Goal: Task Accomplishment & Management: Manage account settings

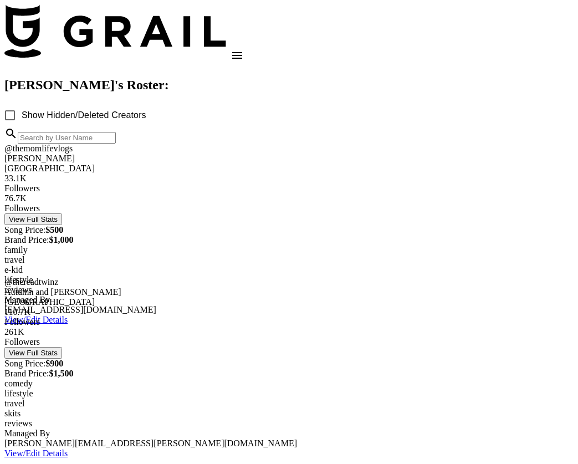
scroll to position [80, 0]
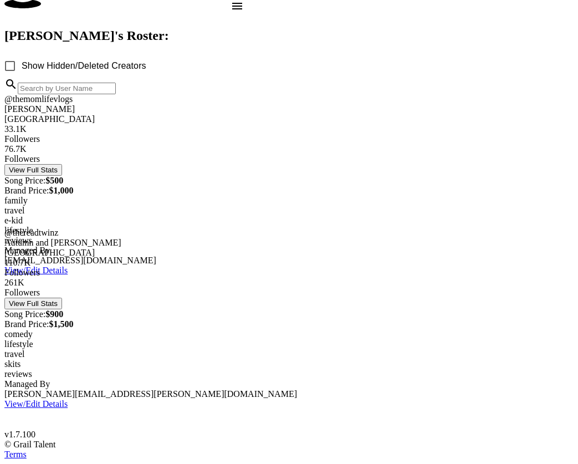
click at [80, 228] on div at bounding box center [288, 228] width 569 height 0
click at [68, 399] on link "View/Edit Details" at bounding box center [35, 403] width 63 height 9
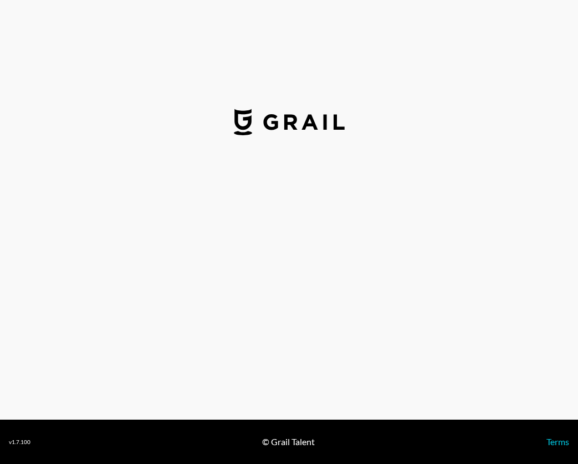
select select "USD"
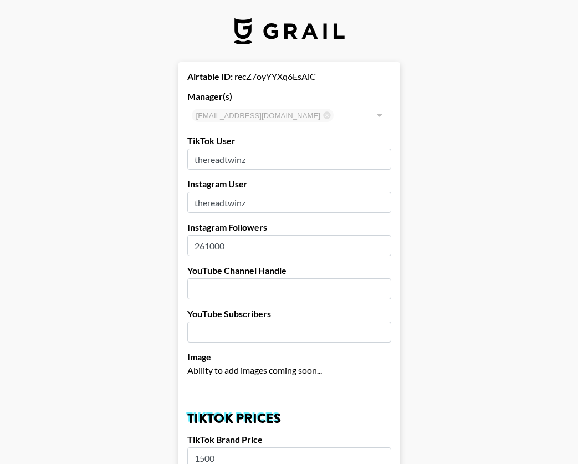
drag, startPoint x: 209, startPoint y: 247, endPoint x: 136, endPoint y: 247, distance: 72.6
type input "314000"
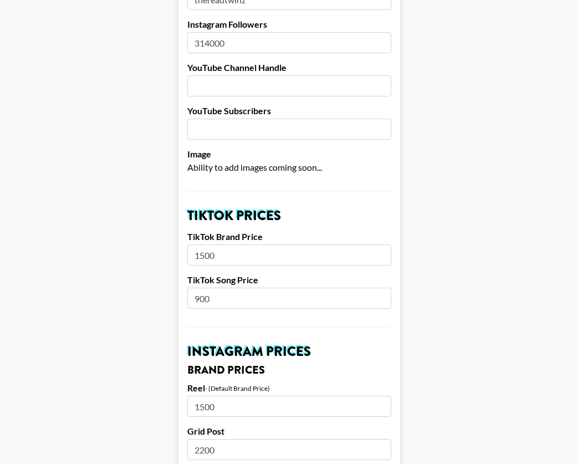
scroll to position [215, 0]
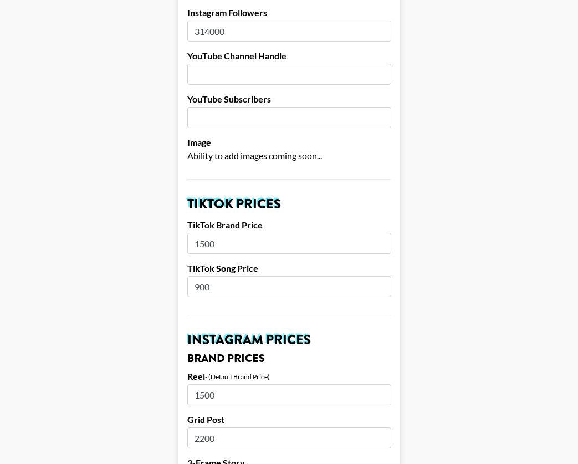
drag, startPoint x: 198, startPoint y: 288, endPoint x: 192, endPoint y: 284, distance: 7.5
click at [192, 284] on input "900" at bounding box center [289, 286] width 204 height 21
type input "1000"
drag, startPoint x: 204, startPoint y: 245, endPoint x: 187, endPoint y: 242, distance: 17.0
click at [187, 242] on input "1500" at bounding box center [289, 243] width 204 height 21
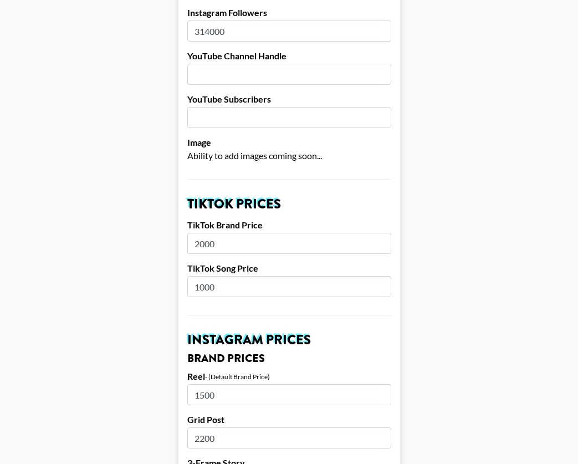
type input "2000"
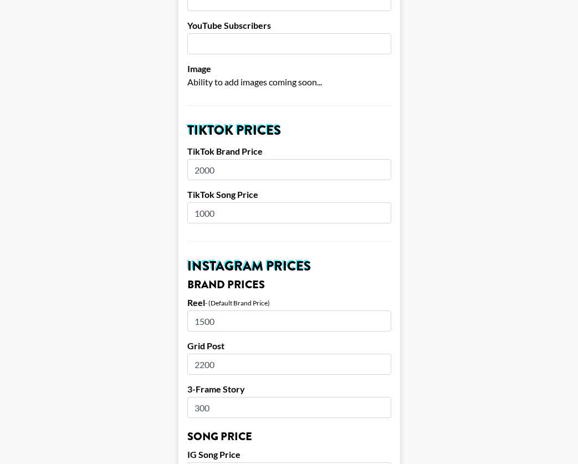
scroll to position [350, 0]
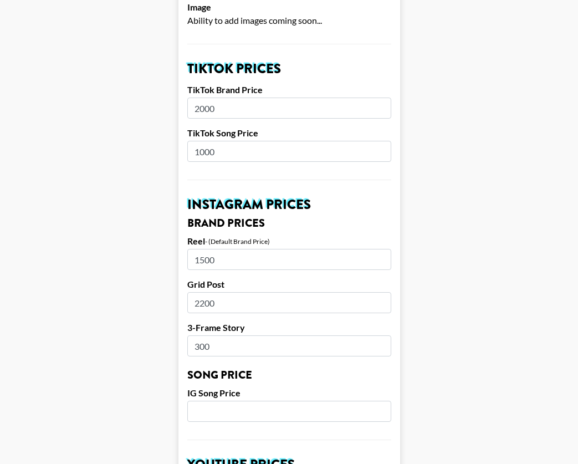
drag, startPoint x: 205, startPoint y: 261, endPoint x: 186, endPoint y: 259, distance: 18.9
click at [186, 259] on form "Airtable ID: recZ7oyYYXq6EsAiC Manager(s) klen.toledo@grail-talent.com ​ TikTok…" at bounding box center [290, 402] width 222 height 1380
type input "4500"
drag, startPoint x: 205, startPoint y: 304, endPoint x: 197, endPoint y: 304, distance: 7.8
click at [197, 304] on input "2200" at bounding box center [289, 302] width 204 height 21
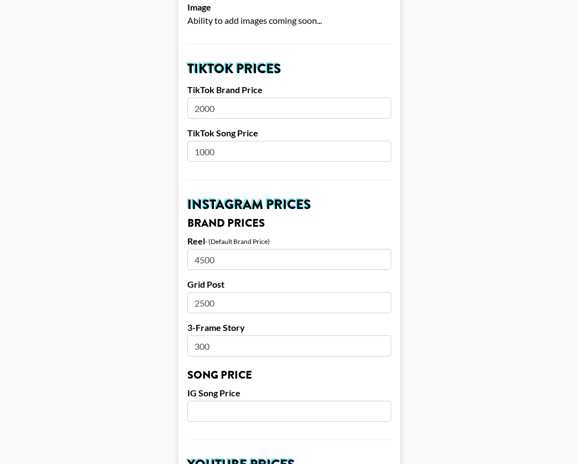
type input "2500"
click at [215, 348] on input "300" at bounding box center [289, 345] width 204 height 21
type input "3"
type input "1000"
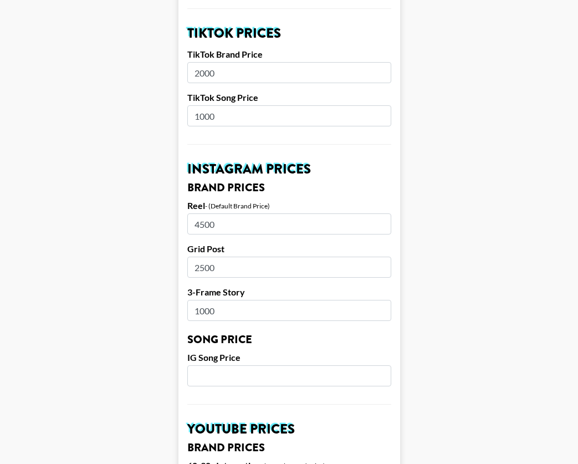
scroll to position [401, 0]
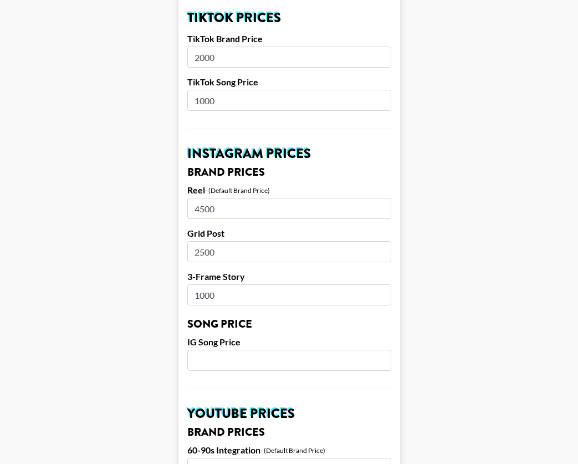
click at [214, 356] on input "number" at bounding box center [289, 360] width 204 height 21
type input "2000"
click at [155, 364] on main "Airtable ID: recZ7oyYYXq6EsAiC Manager(s) klen.toledo@grail-talent.com ​ TikTok…" at bounding box center [289, 351] width 560 height 1380
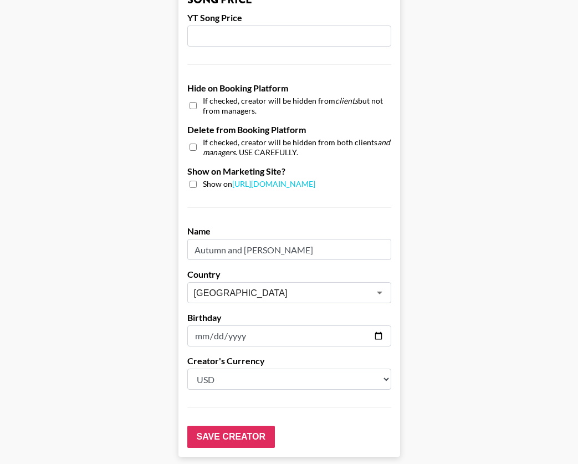
scroll to position [1040, 0]
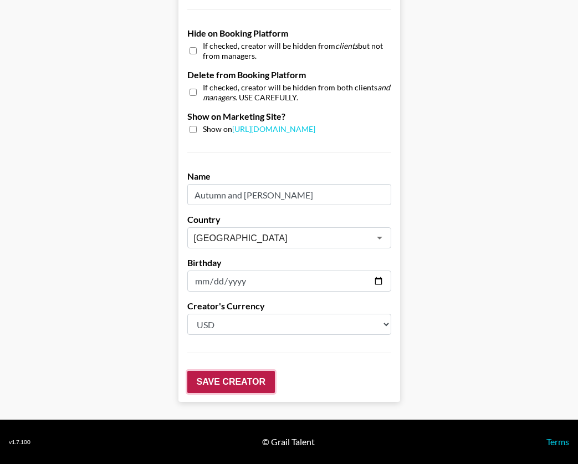
click at [225, 384] on input "Save Creator" at bounding box center [231, 382] width 88 height 22
click at [226, 382] on input "Save Creator" at bounding box center [231, 382] width 88 height 22
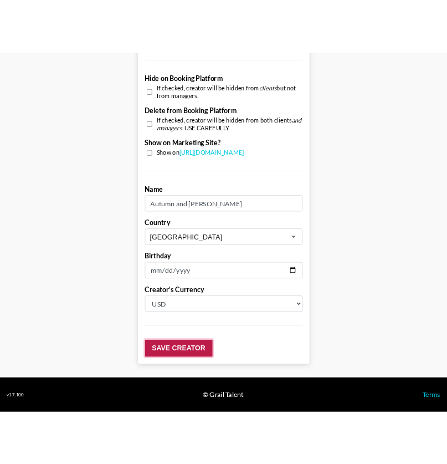
scroll to position [62, 0]
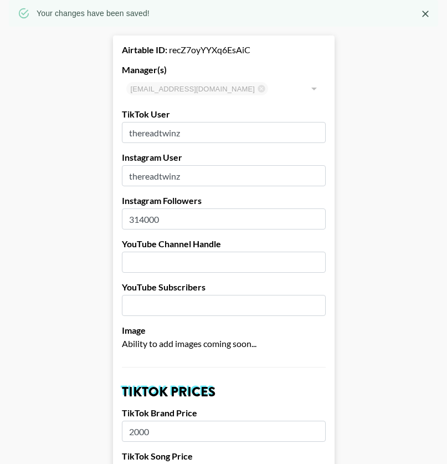
click at [424, 18] on icon "Close" at bounding box center [425, 13] width 11 height 11
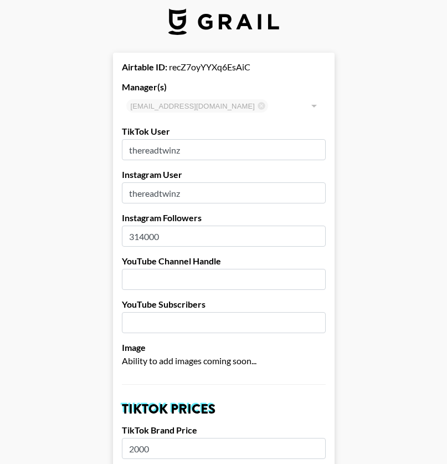
scroll to position [0, 0]
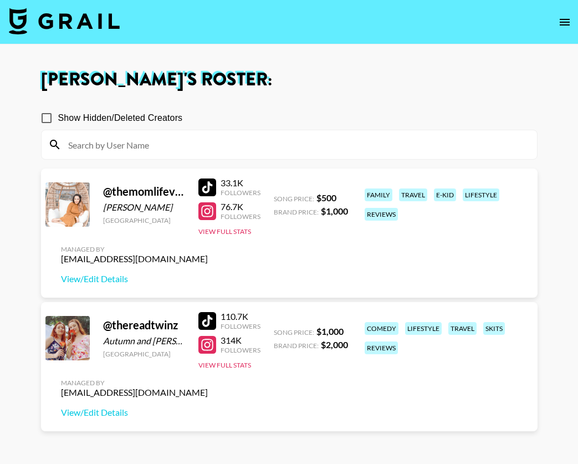
click at [20, 292] on main "[PERSON_NAME] 's Roster: Show Hidden/Deleted Creators @ themomlifevlogs [PERSON…" at bounding box center [289, 271] width 578 height 455
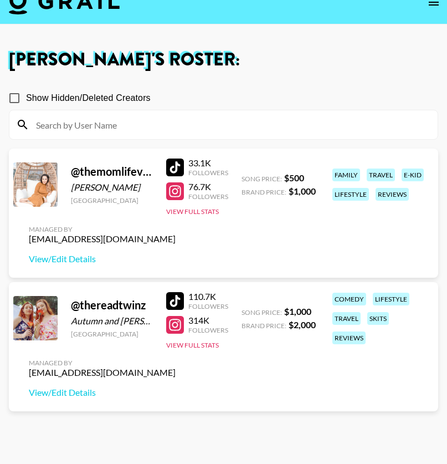
scroll to position [75, 0]
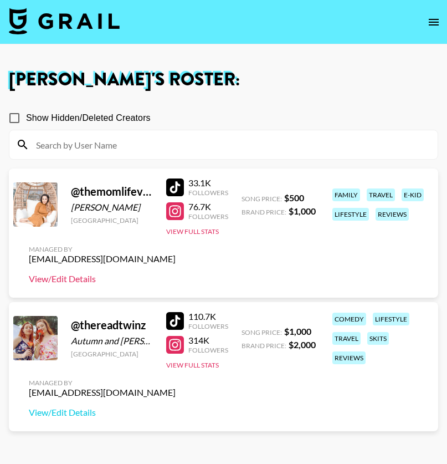
click at [86, 280] on link "View/Edit Details" at bounding box center [102, 278] width 147 height 11
click at [69, 413] on link "View/Edit Details" at bounding box center [102, 412] width 147 height 11
click at [254, 72] on h1 "Klen Toledo 's Roster:" at bounding box center [224, 80] width 430 height 18
click at [433, 19] on icon "open drawer" at bounding box center [434, 22] width 10 height 7
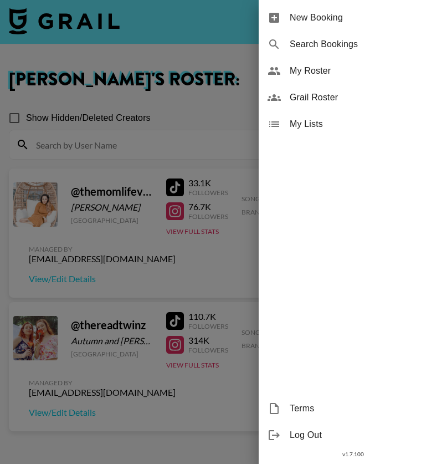
click at [308, 72] on span "My Roster" at bounding box center [364, 70] width 149 height 13
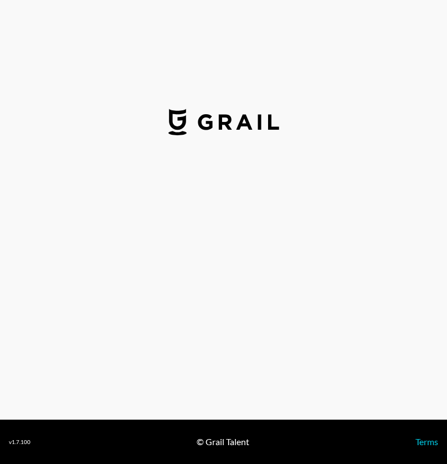
select select "USD"
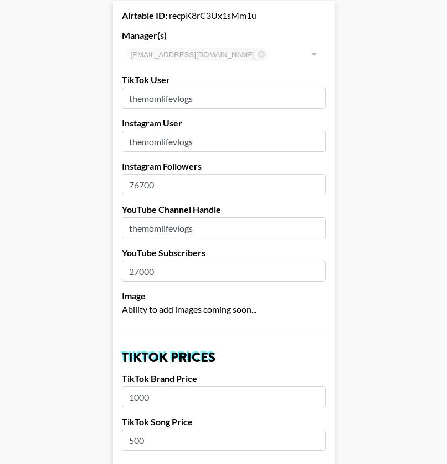
scroll to position [73, 0]
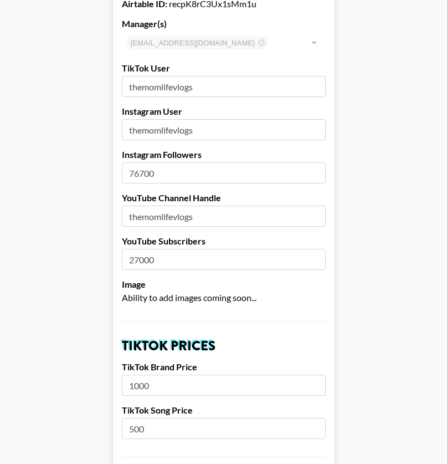
drag, startPoint x: 164, startPoint y: 177, endPoint x: 102, endPoint y: 170, distance: 61.9
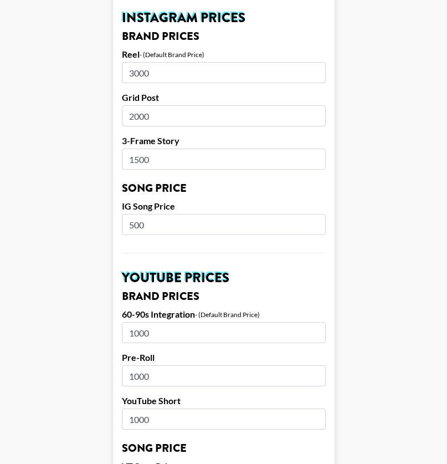
scroll to position [443, 0]
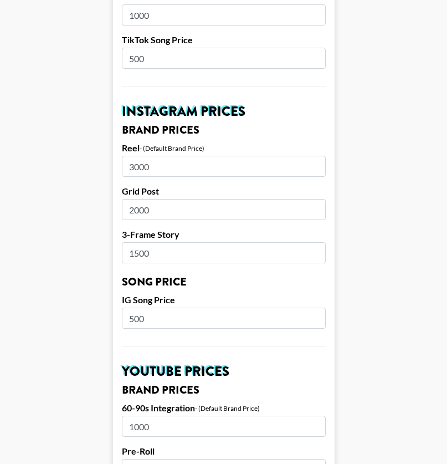
type input "81000"
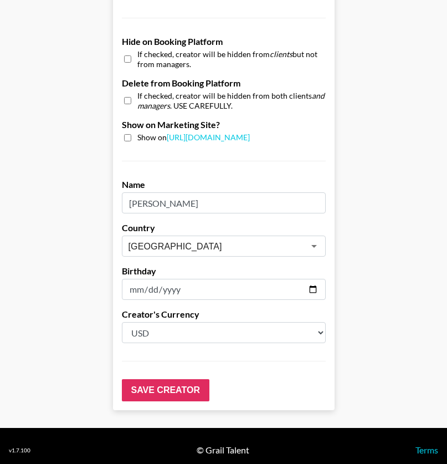
scroll to position [1040, 0]
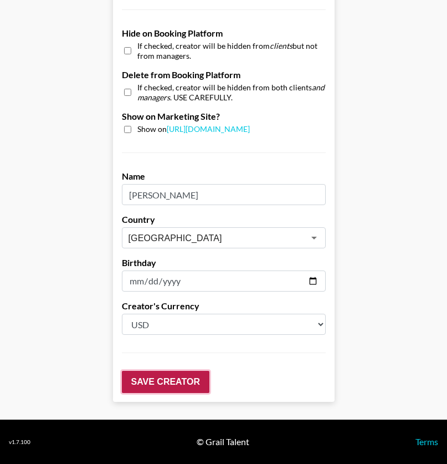
click at [191, 378] on input "Save Creator" at bounding box center [166, 382] width 88 height 22
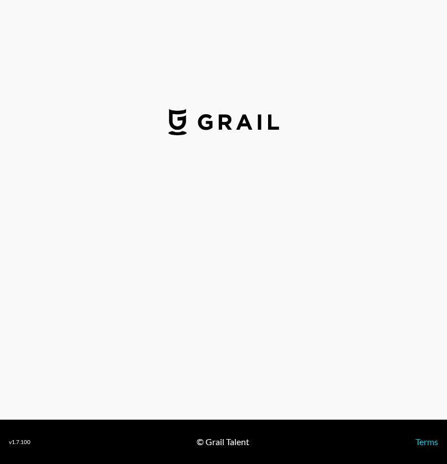
select select "USD"
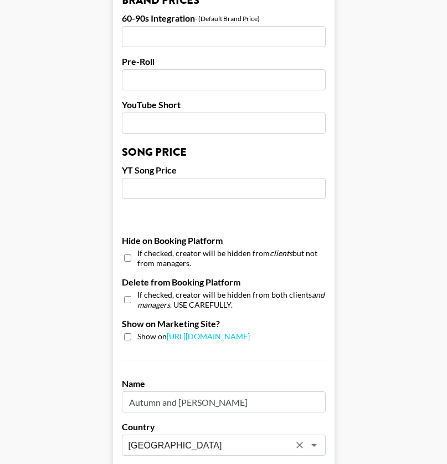
scroll to position [1001, 0]
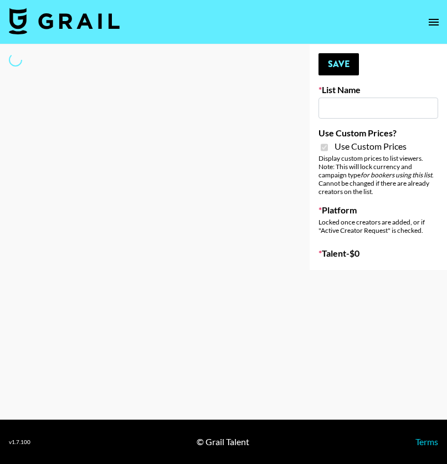
type input "Content Labs for Govee's TV Backlight 3."
checkbox input "true"
select select "Brand"
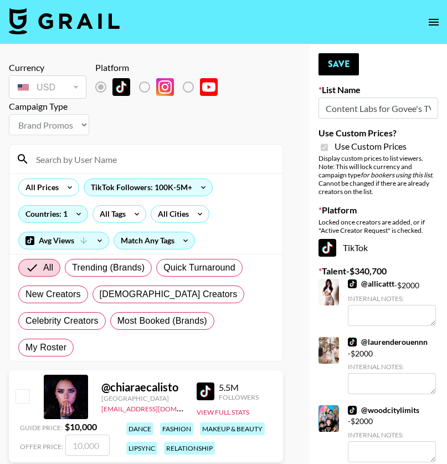
click at [104, 161] on input at bounding box center [152, 159] width 247 height 18
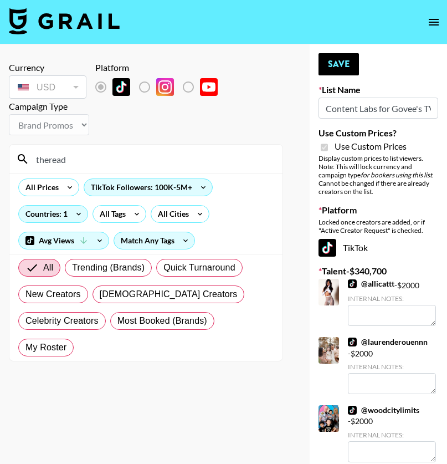
type input "theread"
click at [65, 216] on div "Countries: 1" at bounding box center [53, 214] width 69 height 17
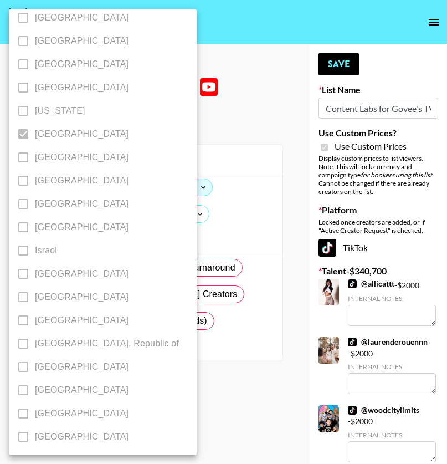
scroll to position [314, 0]
click at [214, 112] on div at bounding box center [223, 232] width 447 height 464
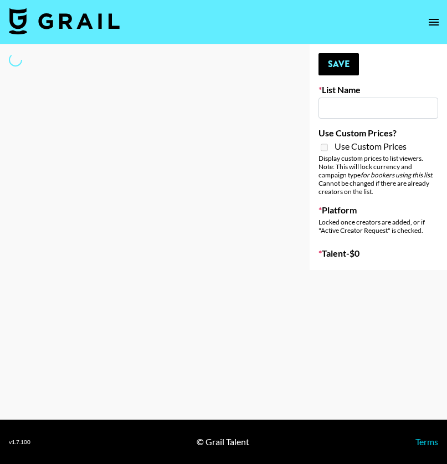
type input "[US_STATE] Fashion Week [DATE]"
select select "Song"
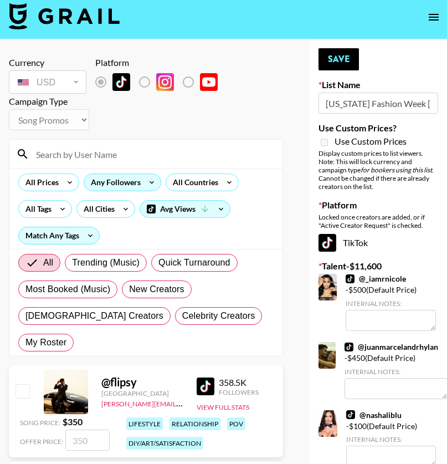
scroll to position [15, 0]
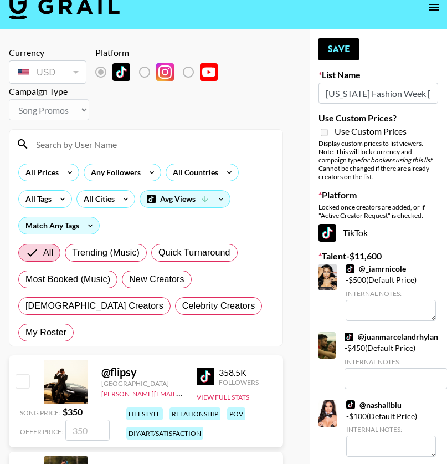
click at [89, 151] on input at bounding box center [152, 144] width 247 height 18
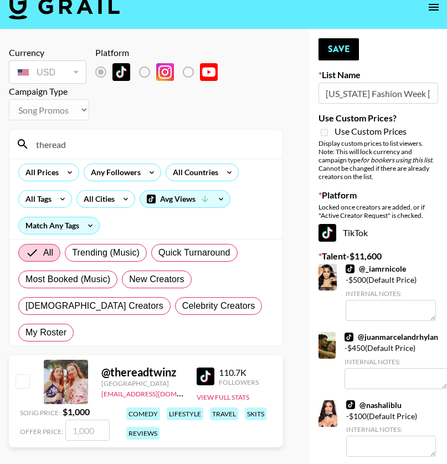
type input "theread"
click at [26, 374] on input "checkbox" at bounding box center [22, 380] width 13 height 13
checkbox input "true"
type input "1000"
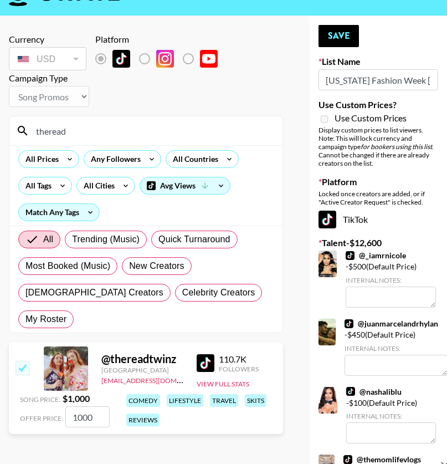
scroll to position [0, 0]
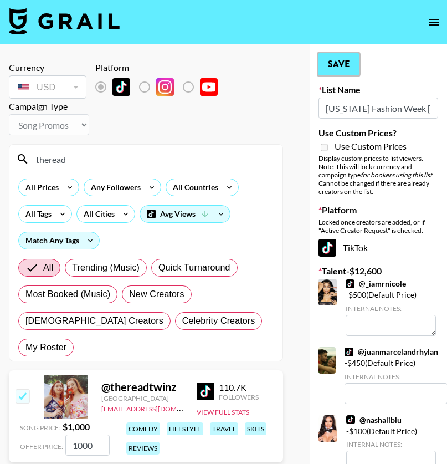
click at [345, 66] on button "Save" at bounding box center [339, 64] width 40 height 22
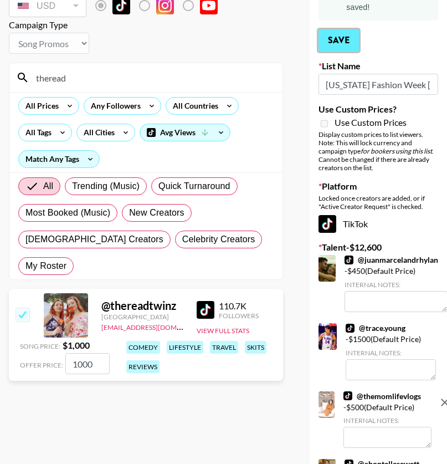
scroll to position [35, 0]
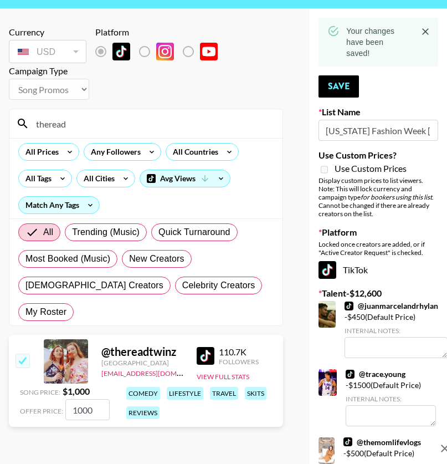
click at [70, 399] on input "1000" at bounding box center [87, 409] width 44 height 21
click at [349, 83] on button "Save" at bounding box center [339, 86] width 40 height 22
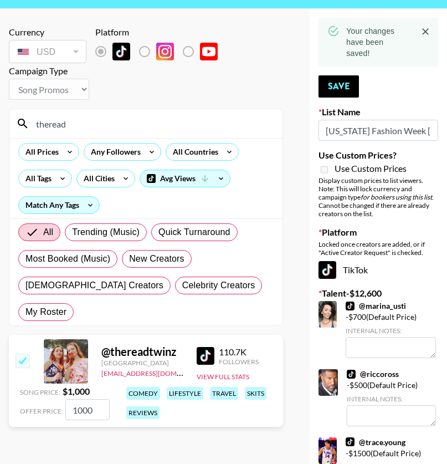
click at [77, 399] on input "1000" at bounding box center [87, 409] width 44 height 21
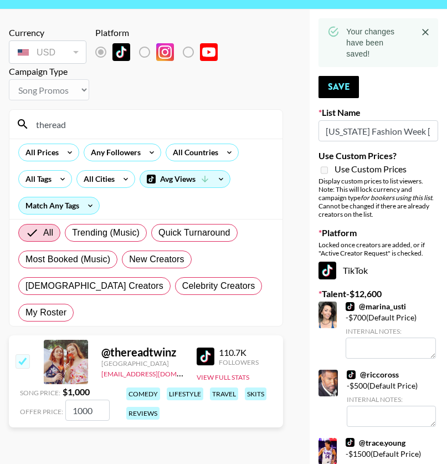
scroll to position [0, 0]
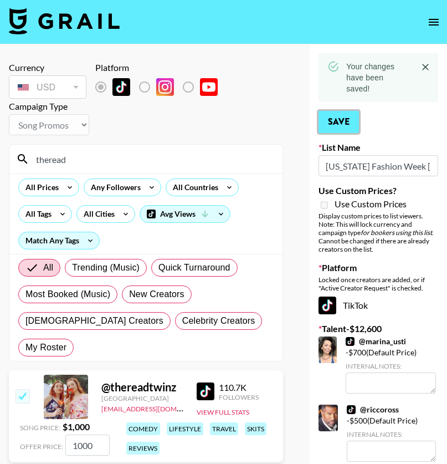
click at [335, 122] on button "Save" at bounding box center [339, 122] width 40 height 22
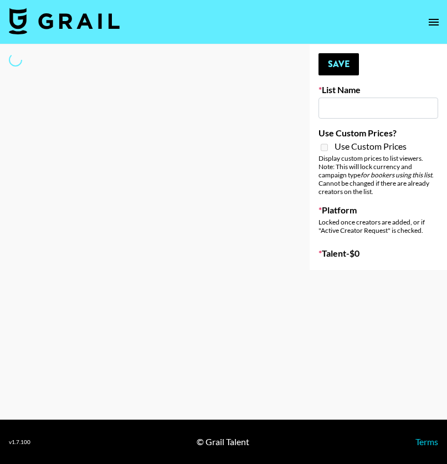
select select "Song"
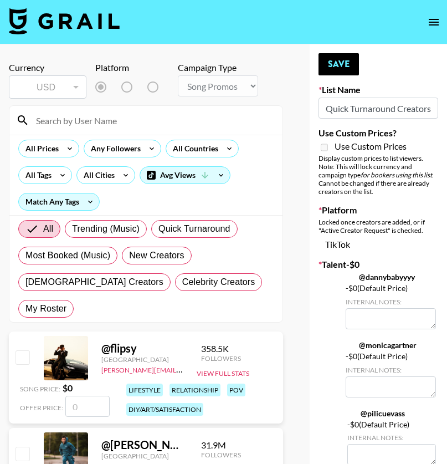
type input "Quick Turnaround Creators - Worldwide 24hrs"
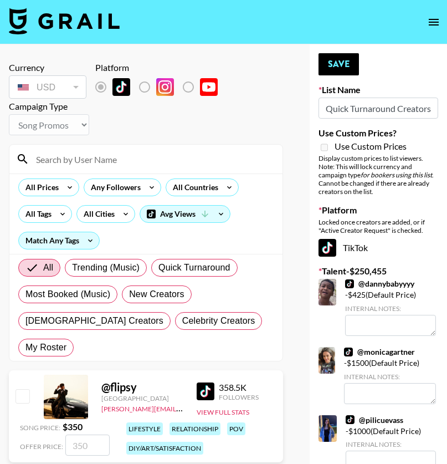
click at [123, 155] on input at bounding box center [152, 159] width 247 height 18
type input "y"
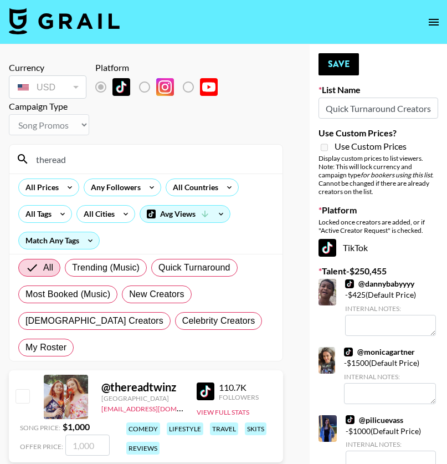
type input "theread"
click at [22, 389] on input "checkbox" at bounding box center [22, 395] width 13 height 13
checkbox input "true"
type input "1000"
click at [126, 166] on input "theread" at bounding box center [152, 159] width 247 height 18
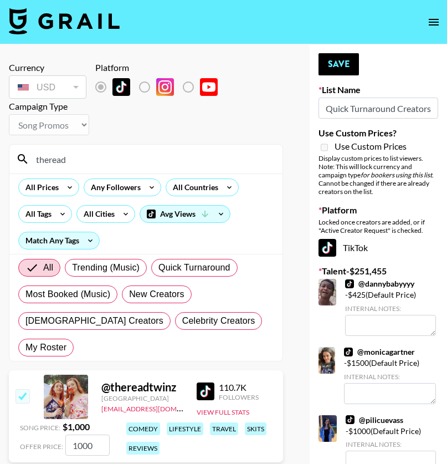
click at [126, 166] on input "theread" at bounding box center [152, 159] width 247 height 18
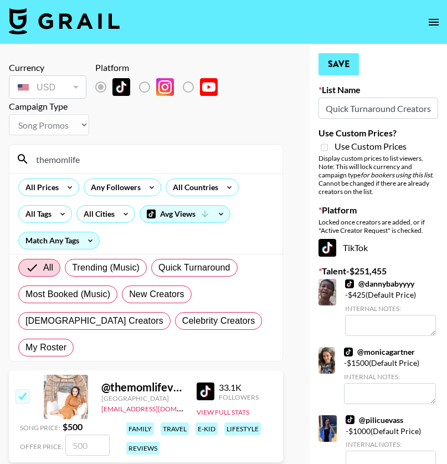
type input "themomlife"
click at [336, 64] on button "Save" at bounding box center [339, 64] width 40 height 22
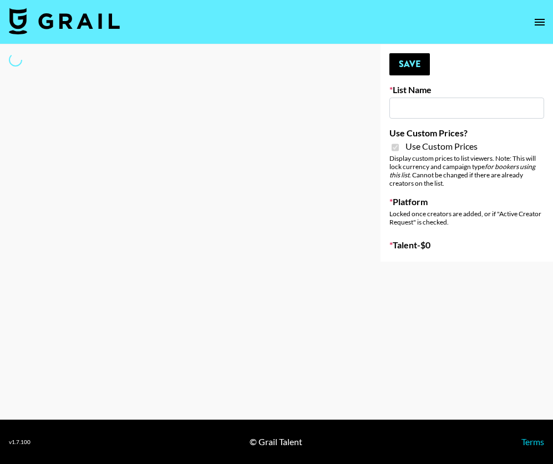
type input "Content Labs for Perplexity"
checkbox input "true"
select select "Brand"
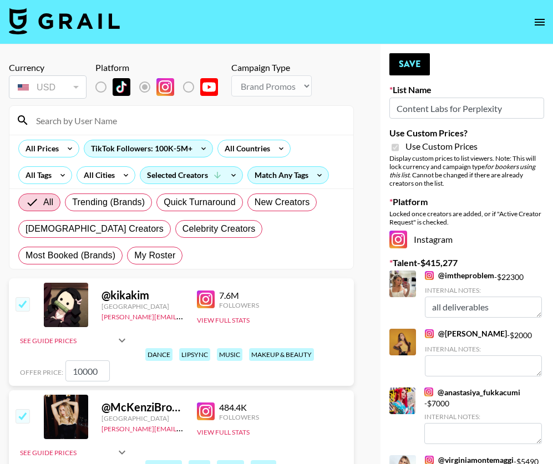
click at [47, 121] on input at bounding box center [187, 120] width 317 height 18
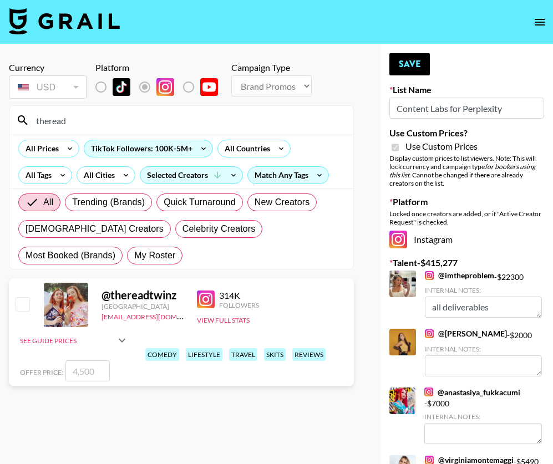
type input "theread"
click at [19, 302] on input "checkbox" at bounding box center [22, 303] width 13 height 13
checkbox input "true"
drag, startPoint x: 80, startPoint y: 371, endPoint x: 70, endPoint y: 368, distance: 10.0
click at [70, 368] on input "4500" at bounding box center [87, 370] width 44 height 21
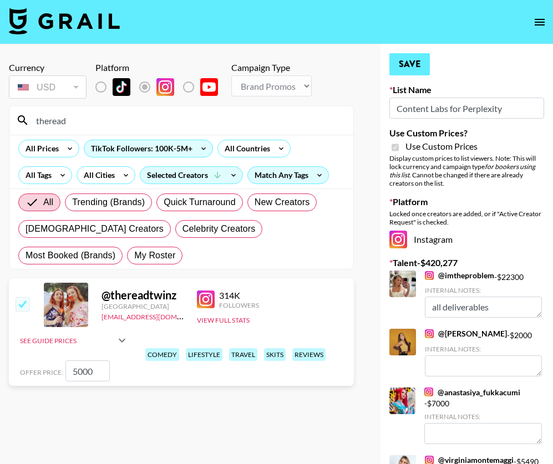
type input "5000"
click at [410, 58] on button "Save" at bounding box center [409, 64] width 40 height 22
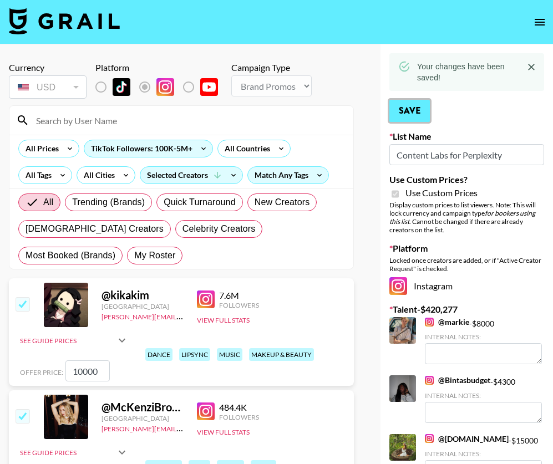
click at [409, 112] on button "Save" at bounding box center [409, 111] width 40 height 22
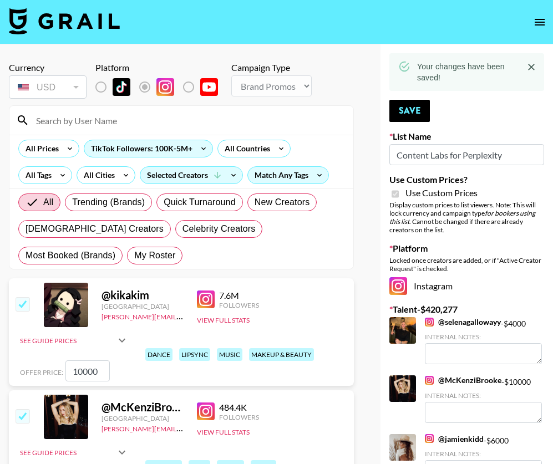
click at [74, 125] on input at bounding box center [187, 120] width 317 height 18
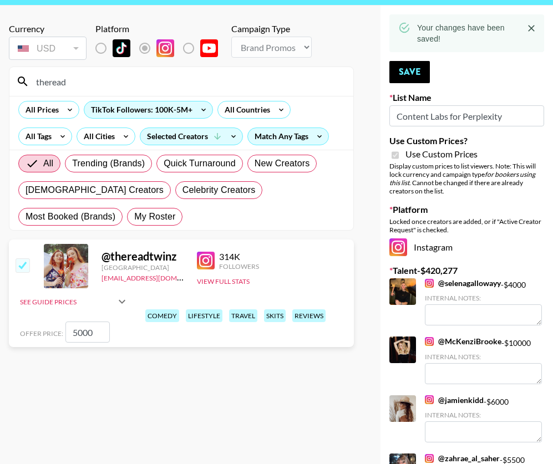
scroll to position [40, 0]
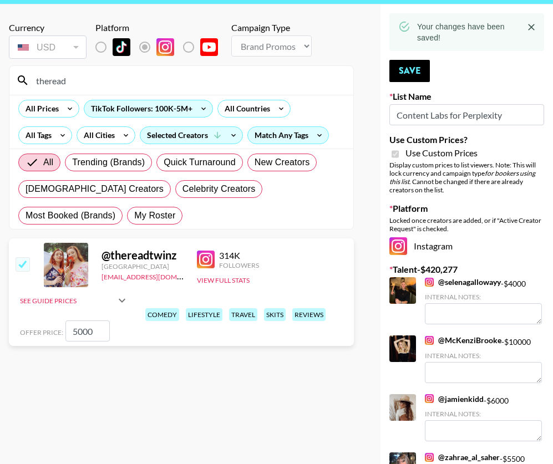
drag, startPoint x: 68, startPoint y: 84, endPoint x: 49, endPoint y: 83, distance: 19.4
click at [49, 82] on input "theread" at bounding box center [187, 81] width 317 height 18
type input "themom"
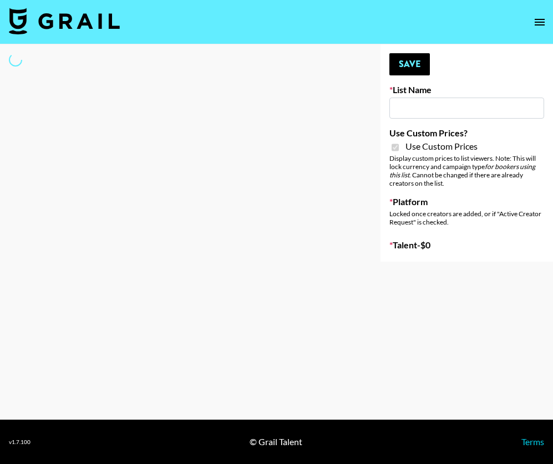
type input "Content Labs for Govee's TV Backlight 3."
checkbox input "true"
select select "Brand"
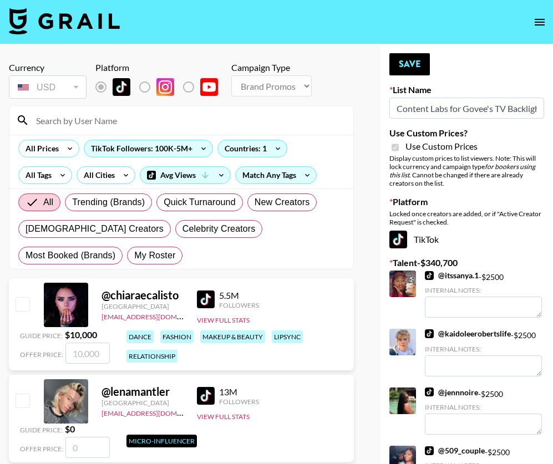
click at [93, 124] on input at bounding box center [187, 120] width 317 height 18
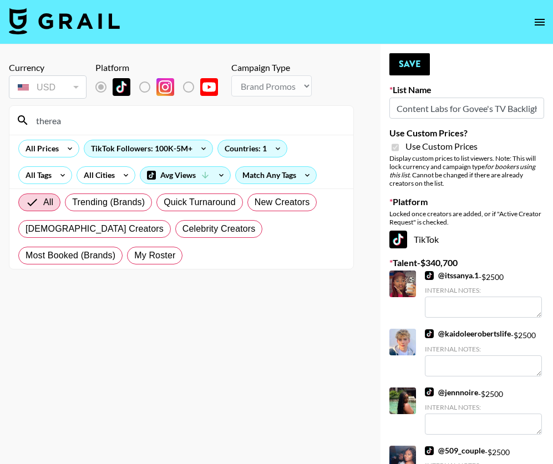
type input "theread"
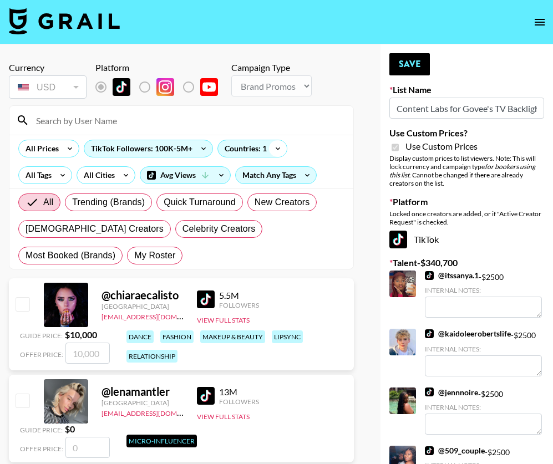
click at [276, 147] on icon at bounding box center [278, 148] width 18 height 17
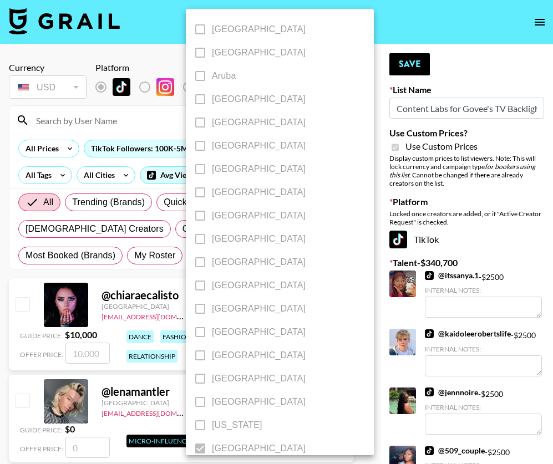
scroll to position [2, 0]
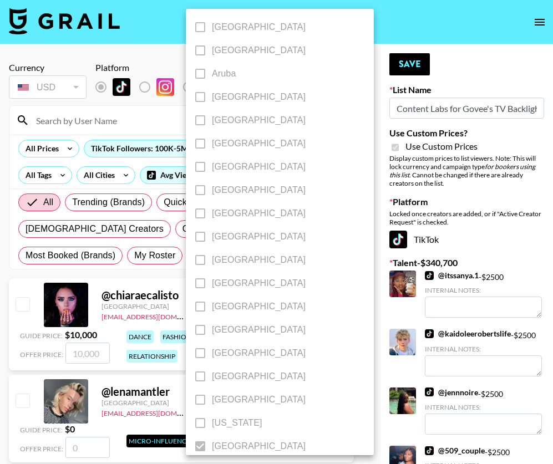
click at [320, 240] on div at bounding box center [276, 232] width 553 height 464
